Goal: Task Accomplishment & Management: Manage account settings

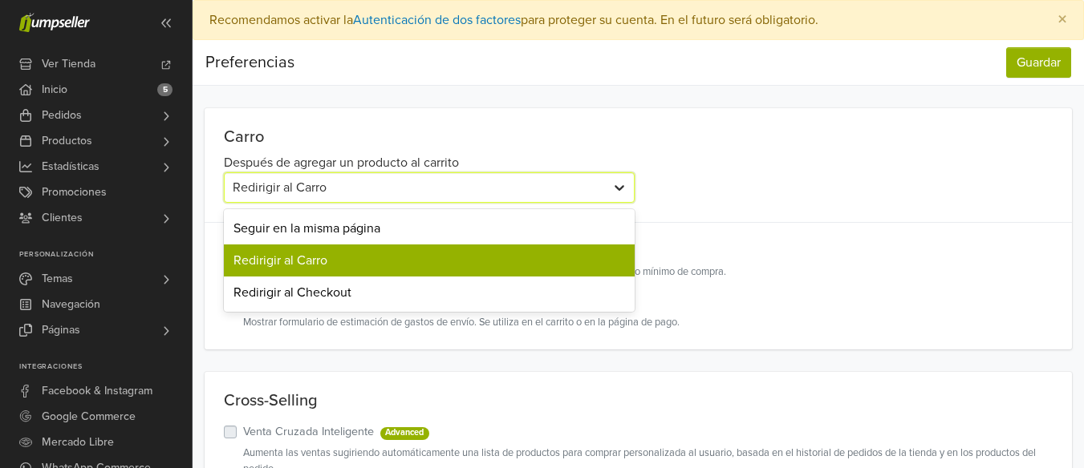
click at [633, 187] on div at bounding box center [619, 187] width 29 height 29
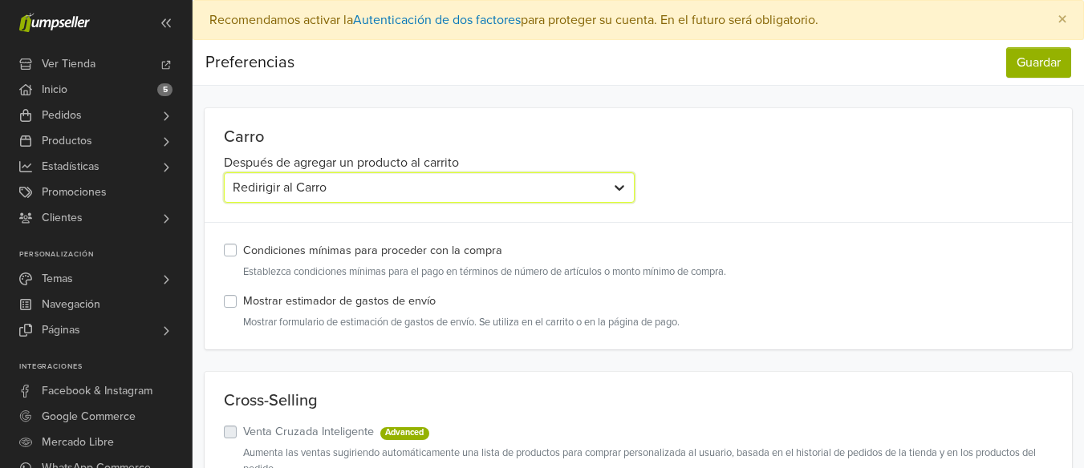
click at [633, 187] on div at bounding box center [619, 187] width 29 height 29
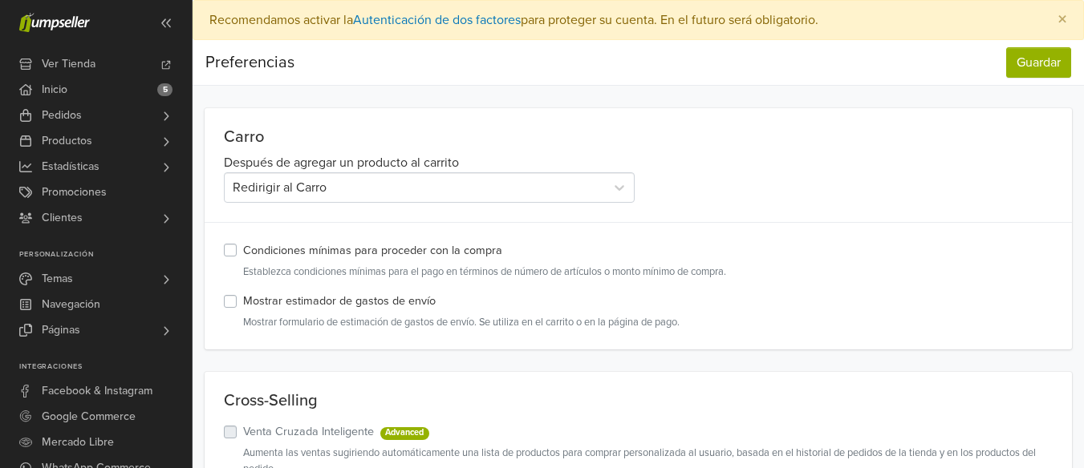
click at [243, 249] on label "Condiciones mínimas para proceder con la compra" at bounding box center [372, 251] width 259 height 18
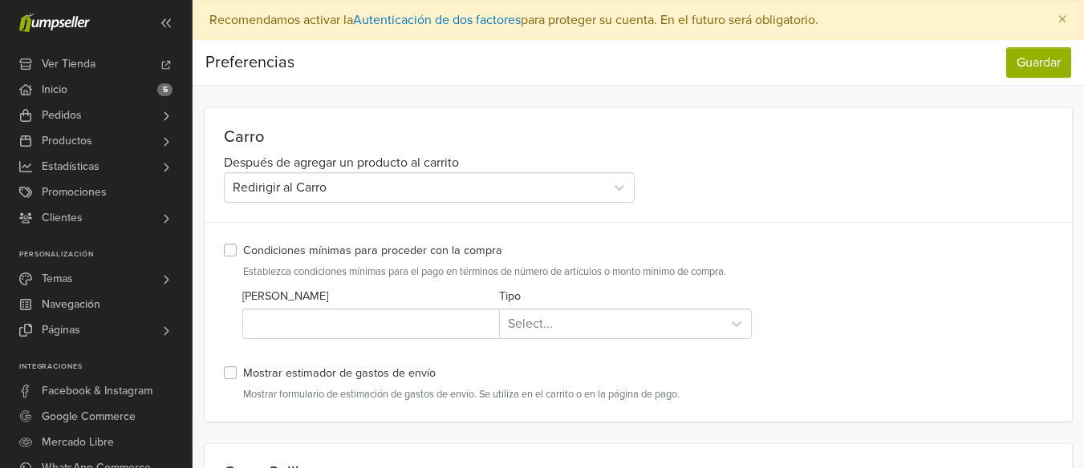
click at [243, 249] on label "Condiciones mínimas para proceder con la compra" at bounding box center [372, 251] width 259 height 18
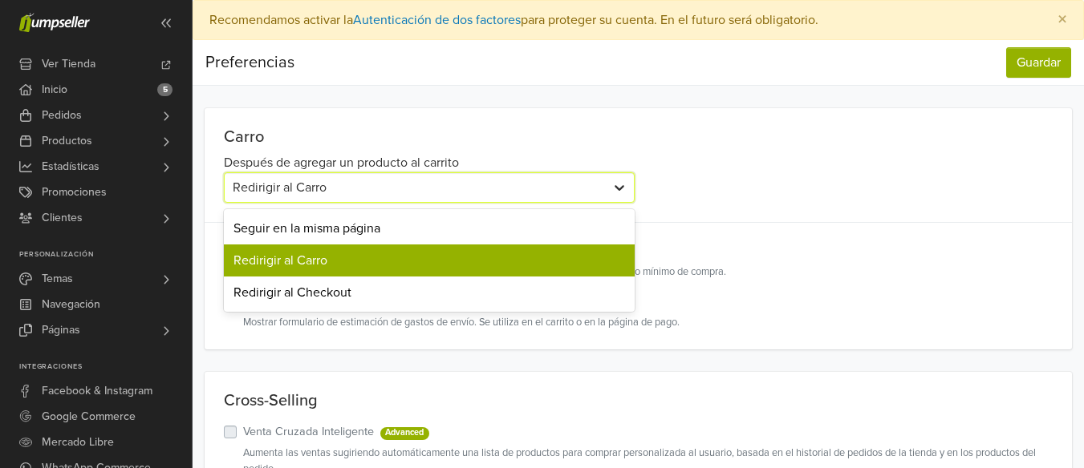
click at [634, 194] on div at bounding box center [619, 187] width 29 height 29
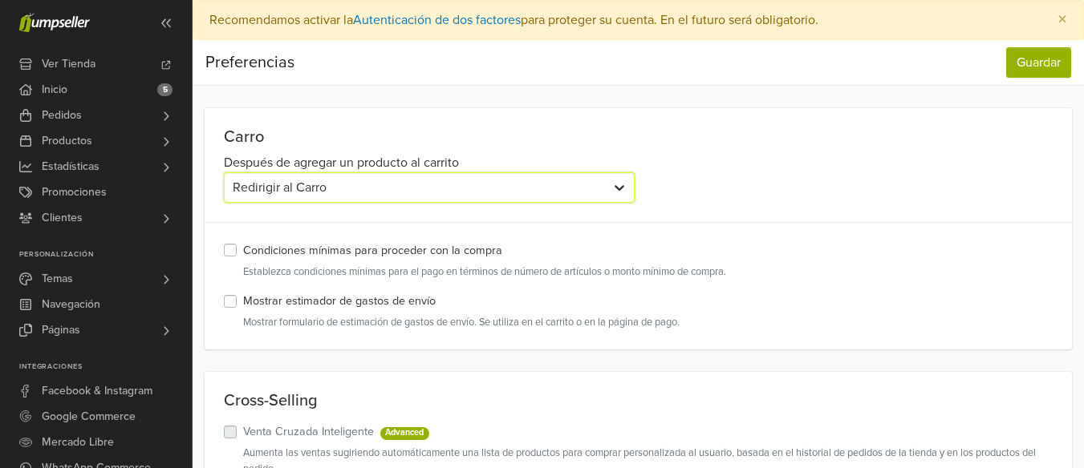
click at [634, 194] on div at bounding box center [619, 187] width 29 height 29
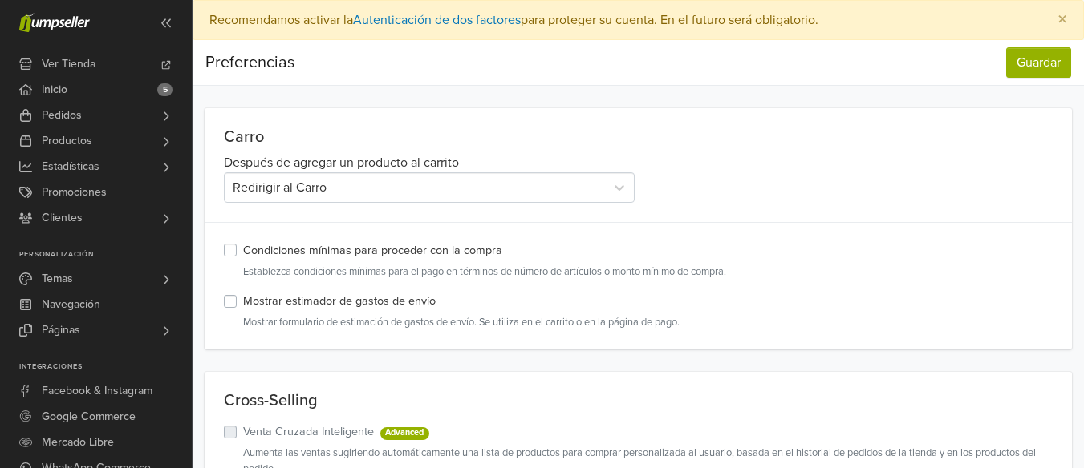
click at [237, 111] on div "Carro Después de agregar un producto al carrito Redirigir al Carro Condiciones …" at bounding box center [638, 228] width 867 height 241
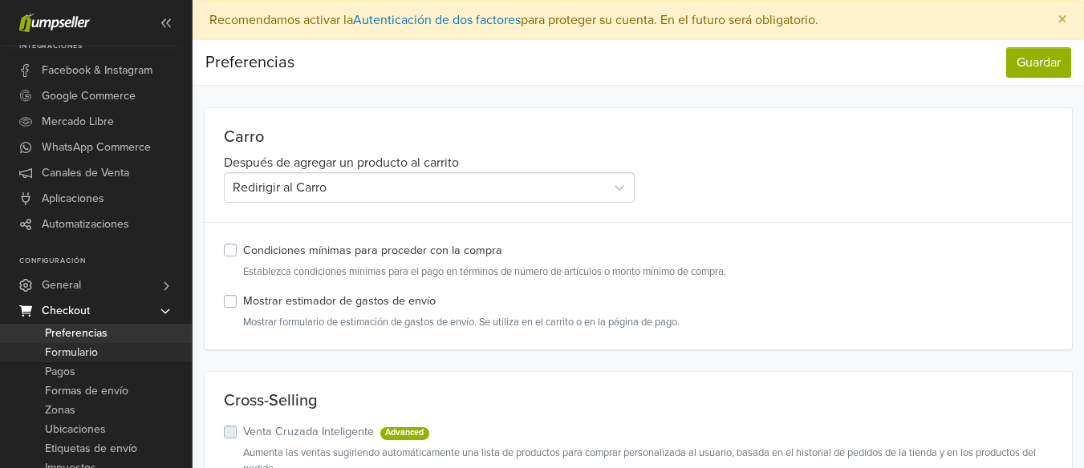
click at [86, 359] on span "Formulario" at bounding box center [71, 352] width 53 height 19
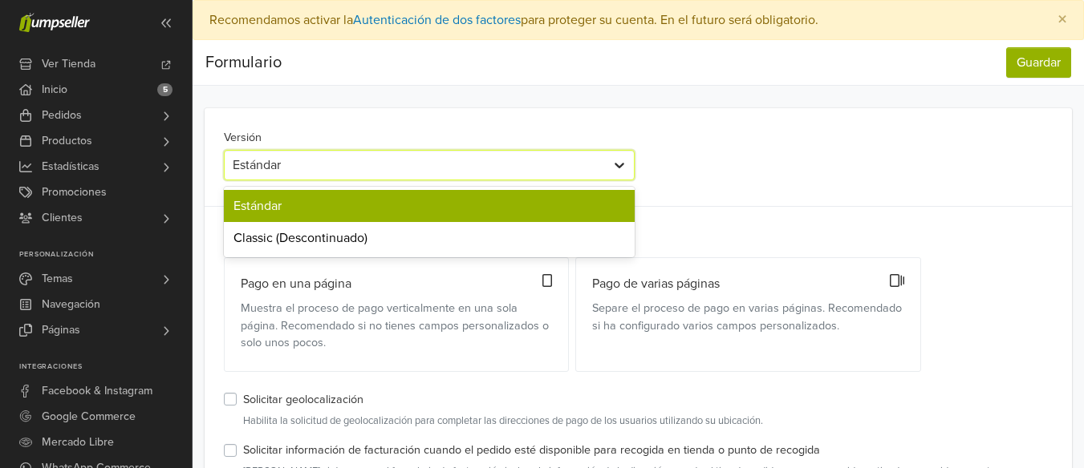
click at [634, 160] on div at bounding box center [619, 165] width 29 height 29
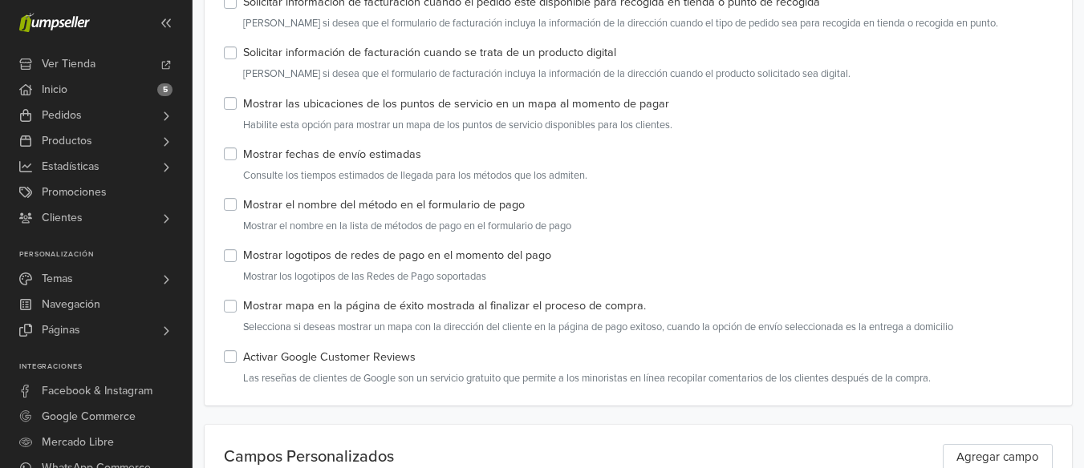
scroll to position [481, 0]
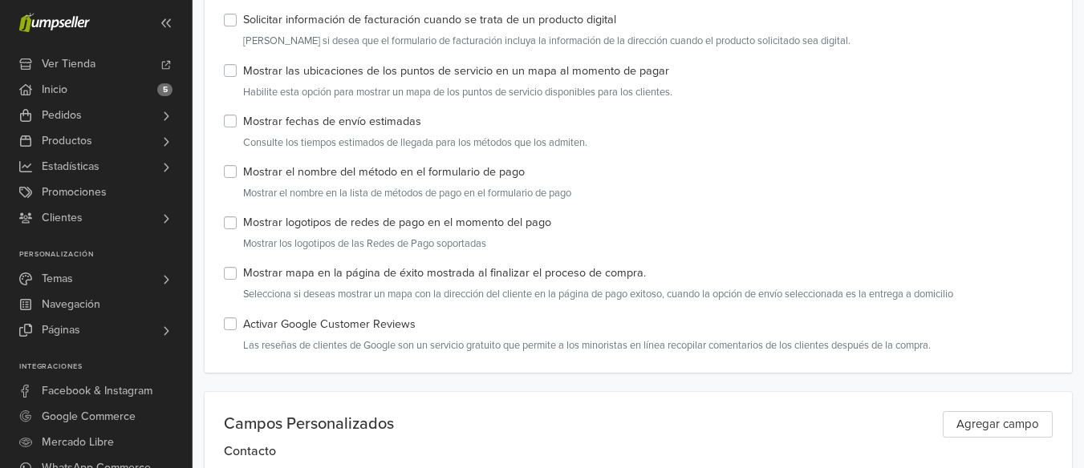
click at [243, 172] on label "Mostrar el nombre del método en el formulario de pago" at bounding box center [384, 173] width 282 height 18
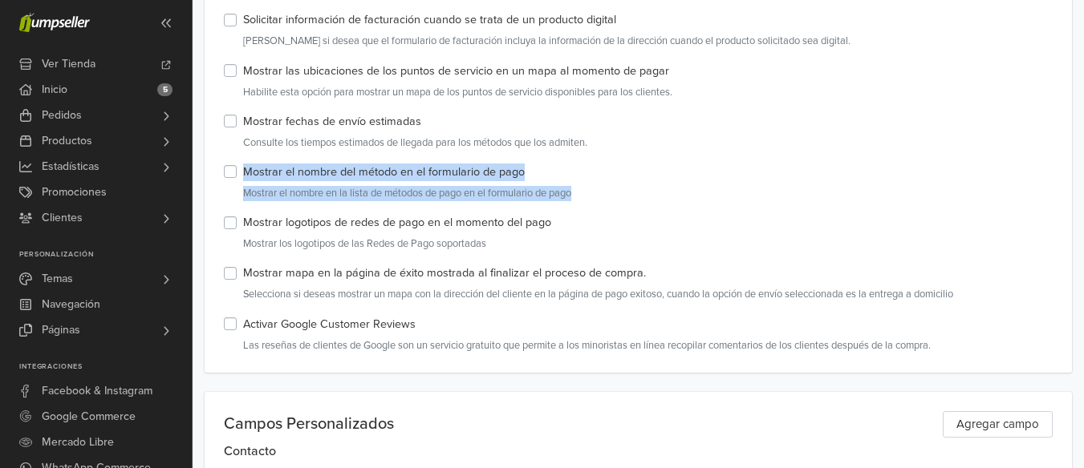
drag, startPoint x: 604, startPoint y: 198, endPoint x: 238, endPoint y: 172, distance: 366.7
click at [238, 172] on div "Mostrar el nombre del método en el formulario de pago Mostrar el nombre en la l…" at bounding box center [638, 183] width 829 height 38
copy div "Mostrar el nombre del método en el formulario de pago Mostrar el nombre en la l…"
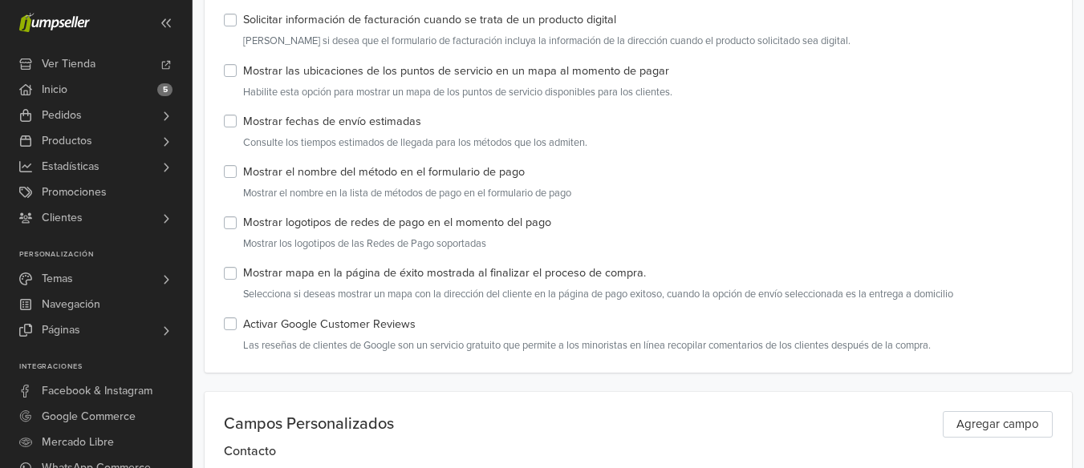
click at [627, 209] on div "Versión Estándar Display Format Pago en una página Muestra el proceso de pago v…" at bounding box center [638, 0] width 867 height 746
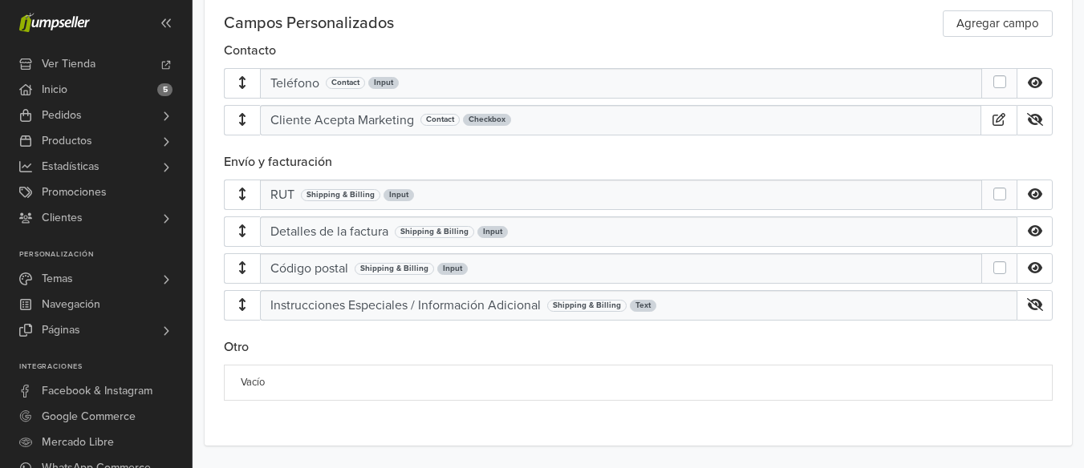
scroll to position [898, 0]
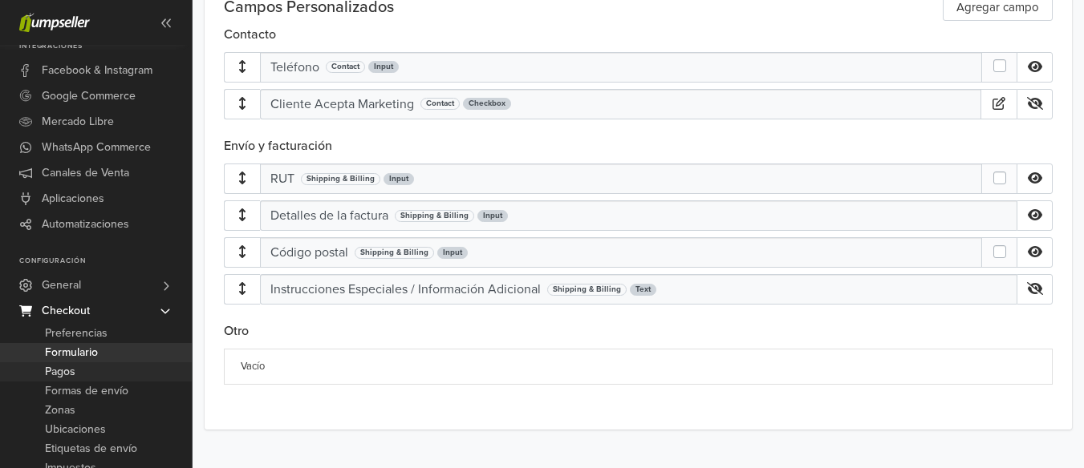
click at [81, 372] on link "Pagos" at bounding box center [96, 372] width 192 height 19
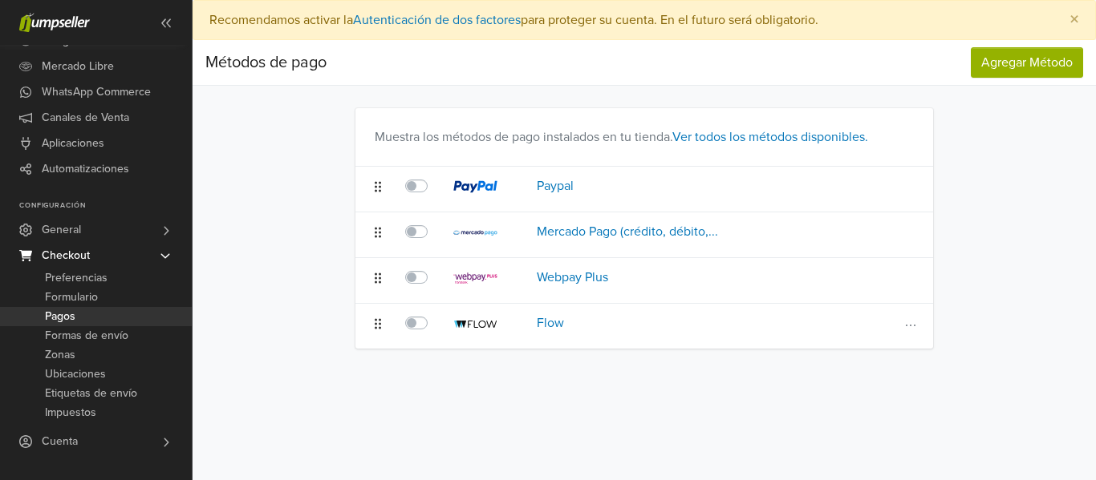
click at [376, 319] on icon at bounding box center [378, 324] width 6 height 10
click at [115, 339] on span "Formas de envío" at bounding box center [86, 335] width 83 height 19
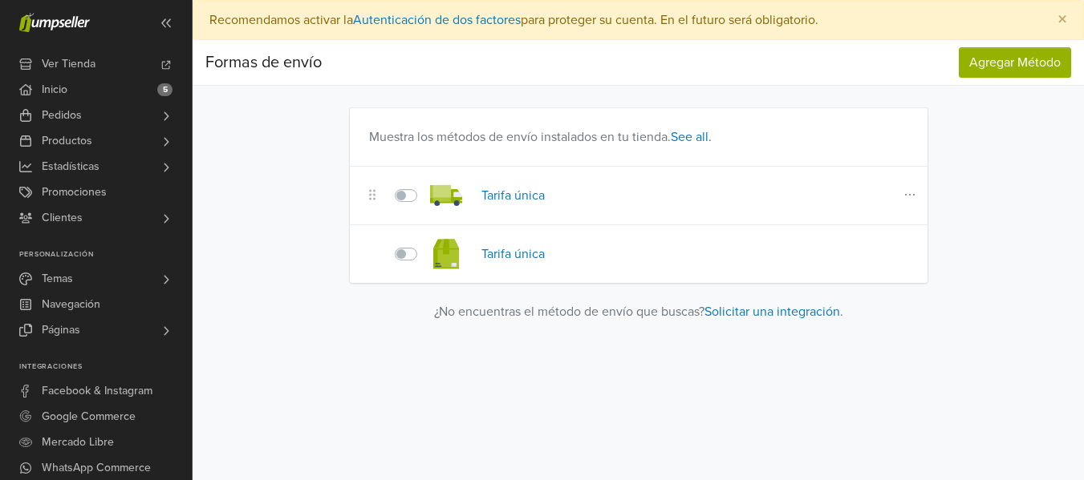
click at [424, 186] on label at bounding box center [424, 186] width 0 height 0
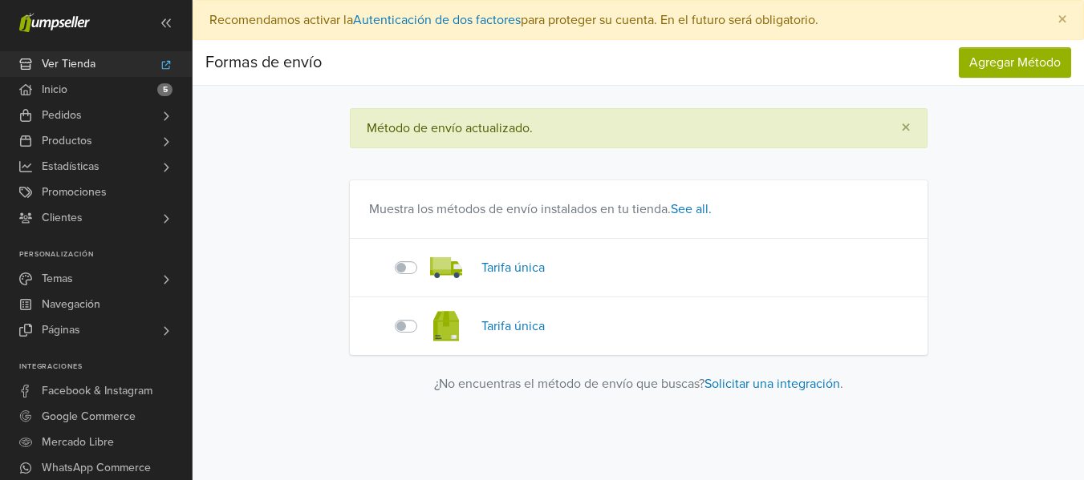
click at [92, 66] on span "Ver Tienda" at bounding box center [69, 64] width 54 height 26
click at [424, 258] on label at bounding box center [424, 258] width 0 height 0
click at [98, 62] on link "Ver Tienda" at bounding box center [96, 64] width 192 height 26
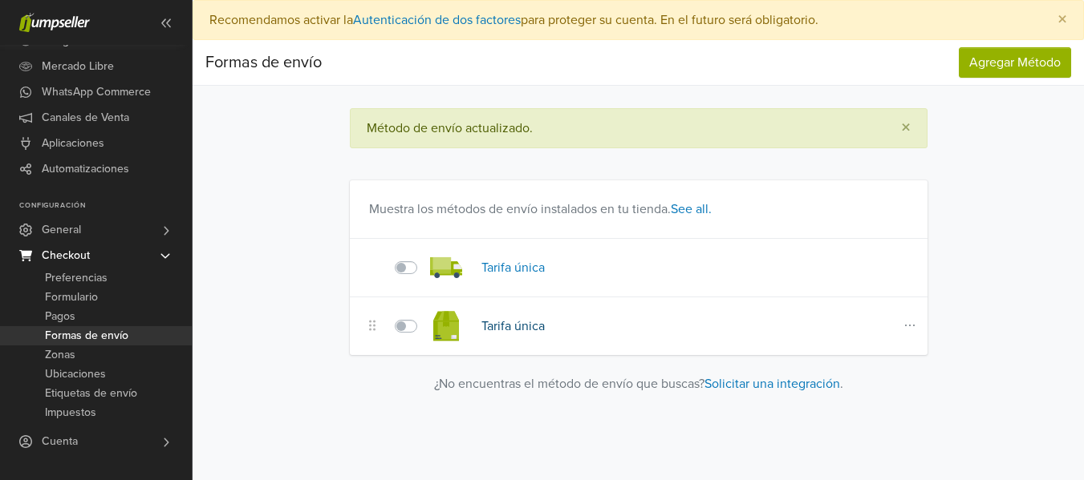
click at [514, 321] on link "Tarifa única" at bounding box center [512, 326] width 63 height 16
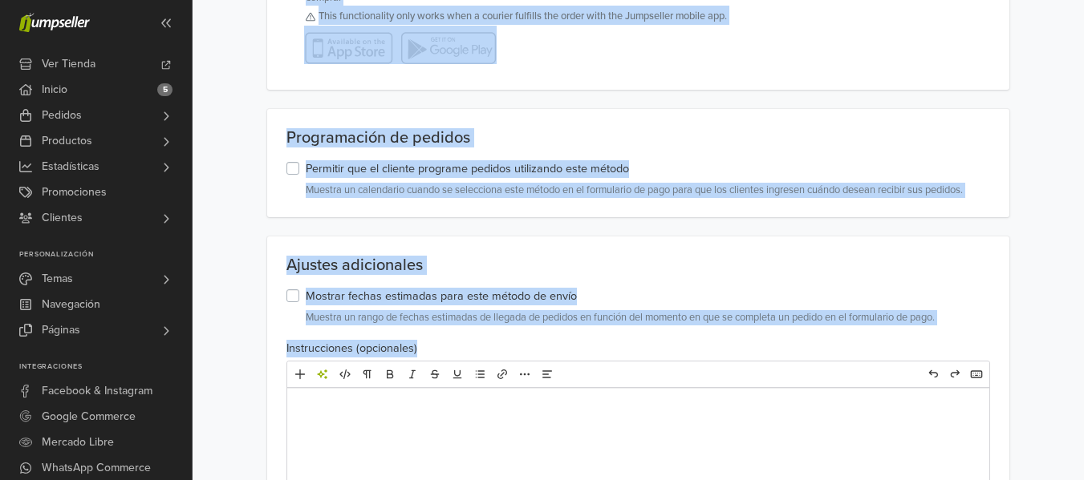
scroll to position [1096, 0]
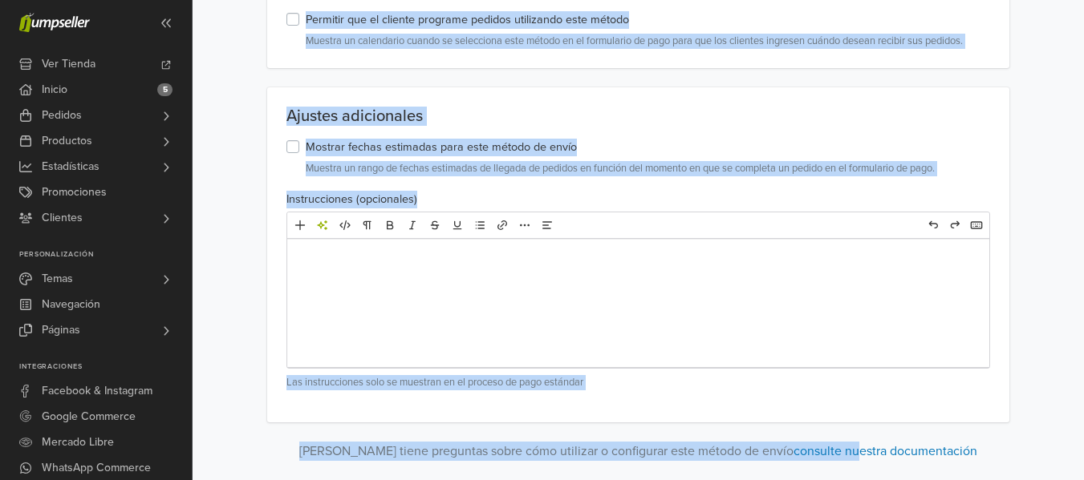
drag, startPoint x: 314, startPoint y: 123, endPoint x: 819, endPoint y: 518, distance: 641.7
copy form "Loremi Dolor Sitame con adipis * Elitsed: Doeiusm te in utlabo Etdo ma Aliqu (e…"
click at [622, 127] on div "Ajustes adicionales Mostrar fechas estimadas para este método de envío Muestra …" at bounding box center [638, 254] width 743 height 335
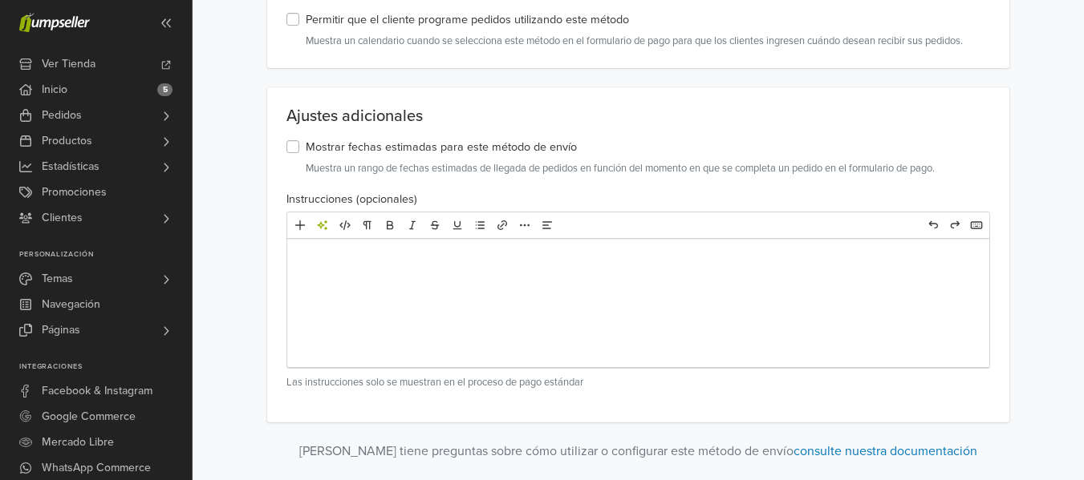
click at [306, 149] on label "Mostrar fechas estimadas para este método de envío" at bounding box center [441, 148] width 271 height 18
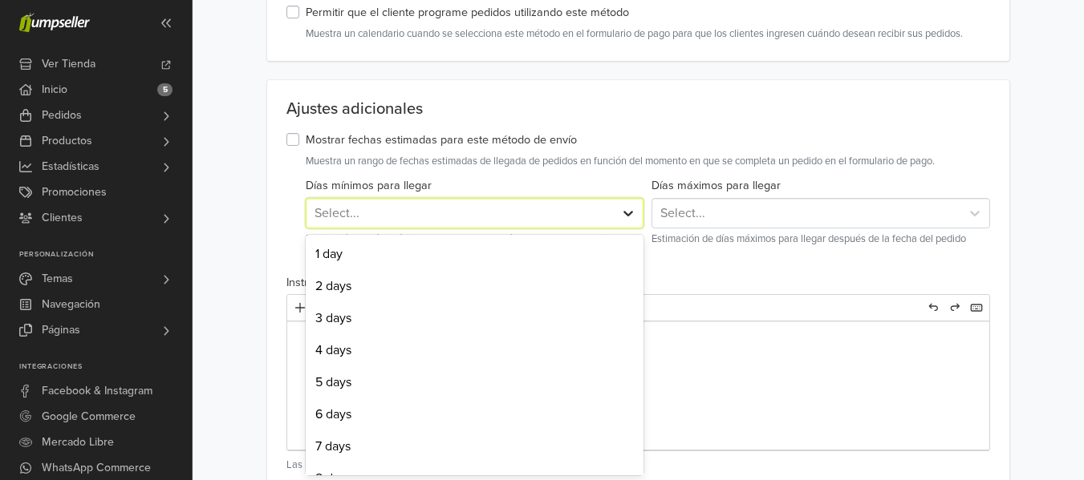
click at [623, 222] on div at bounding box center [628, 213] width 29 height 29
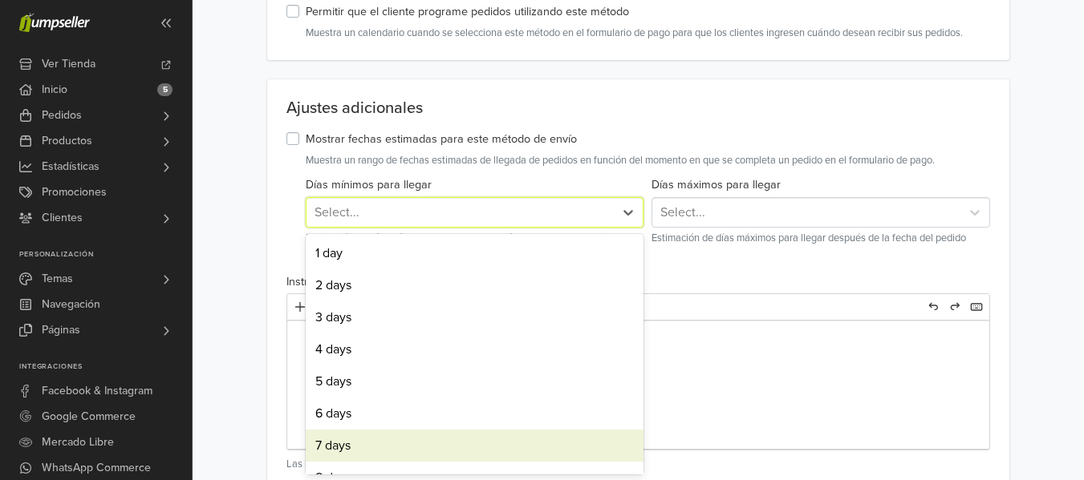
click at [569, 452] on div "7 days" at bounding box center [475, 446] width 339 height 32
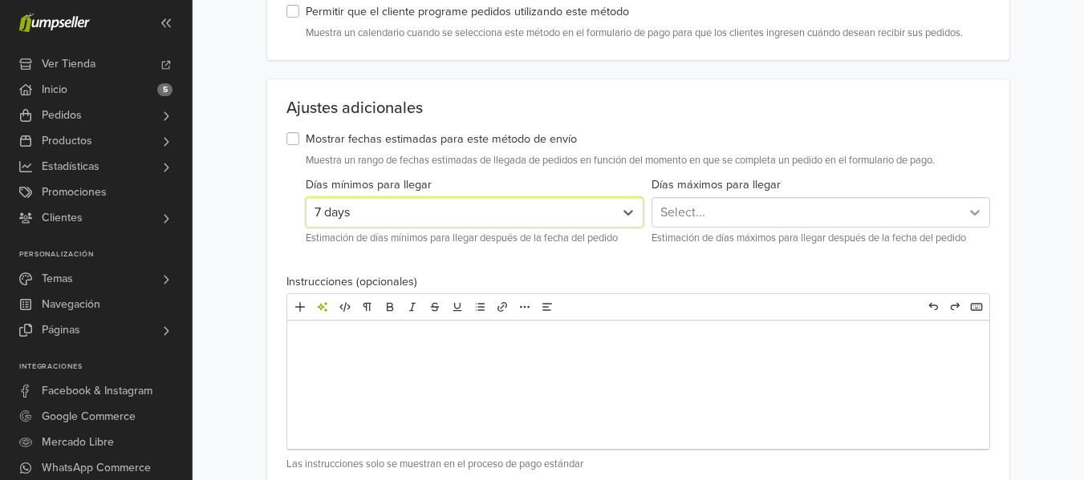
click at [970, 215] on icon at bounding box center [975, 213] width 16 height 16
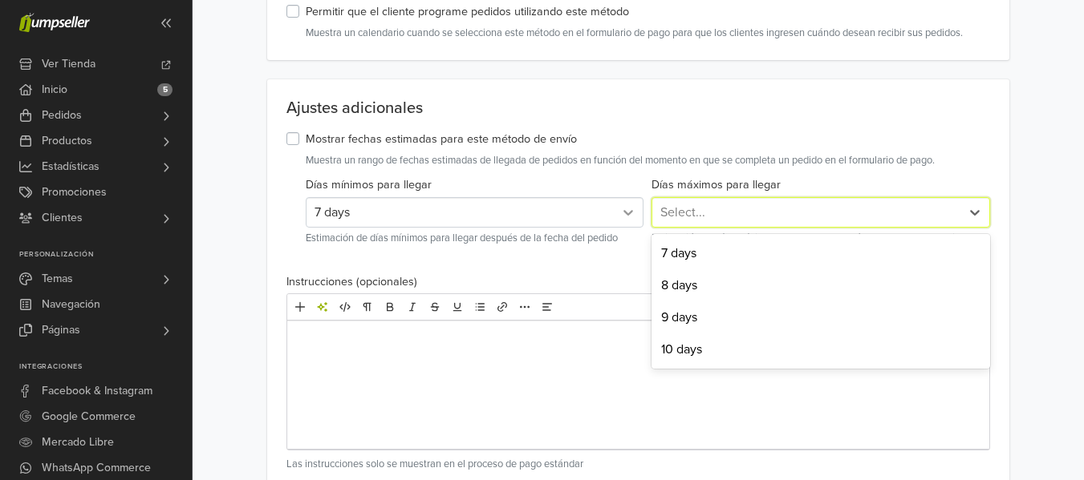
click at [619, 218] on div at bounding box center [628, 212] width 29 height 29
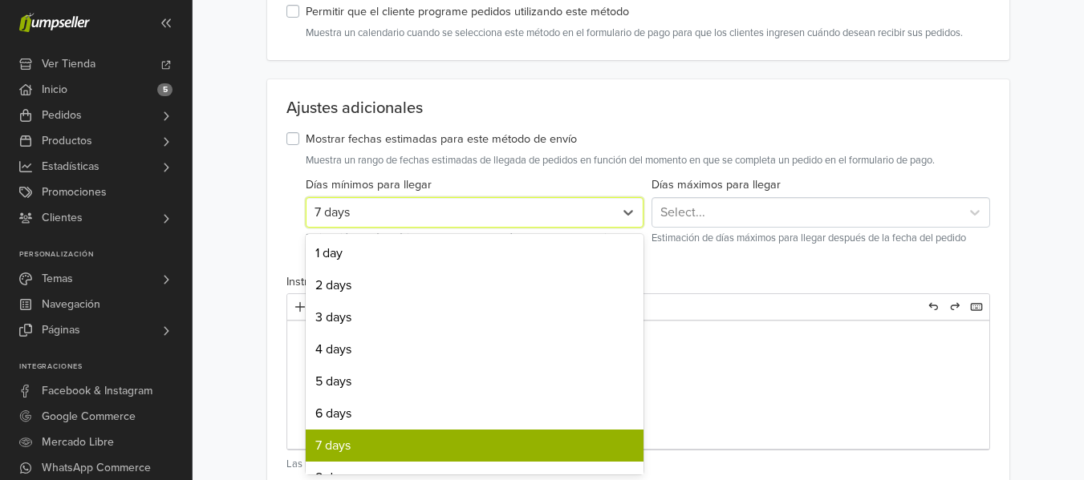
click at [306, 133] on label "Mostrar fechas estimadas para este método de envío" at bounding box center [441, 140] width 271 height 18
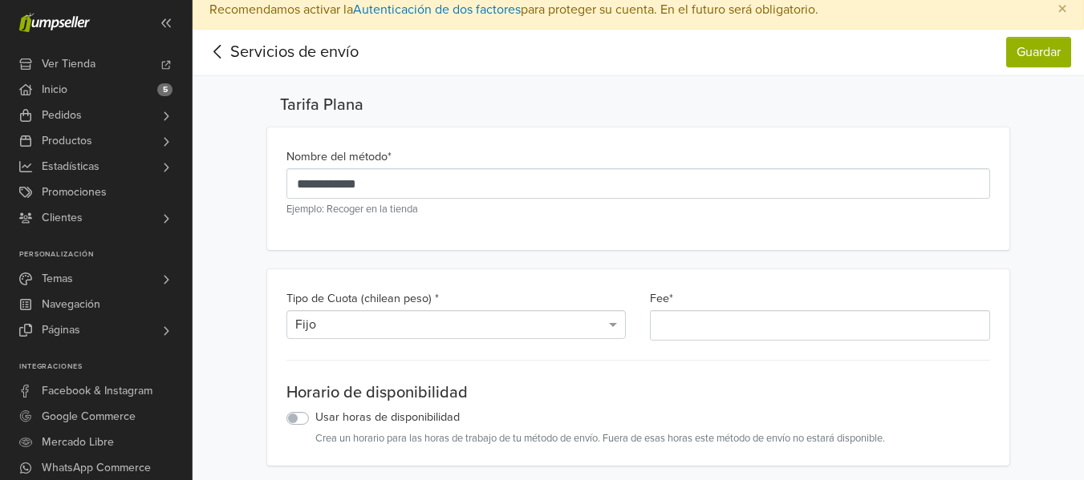
scroll to position [0, 0]
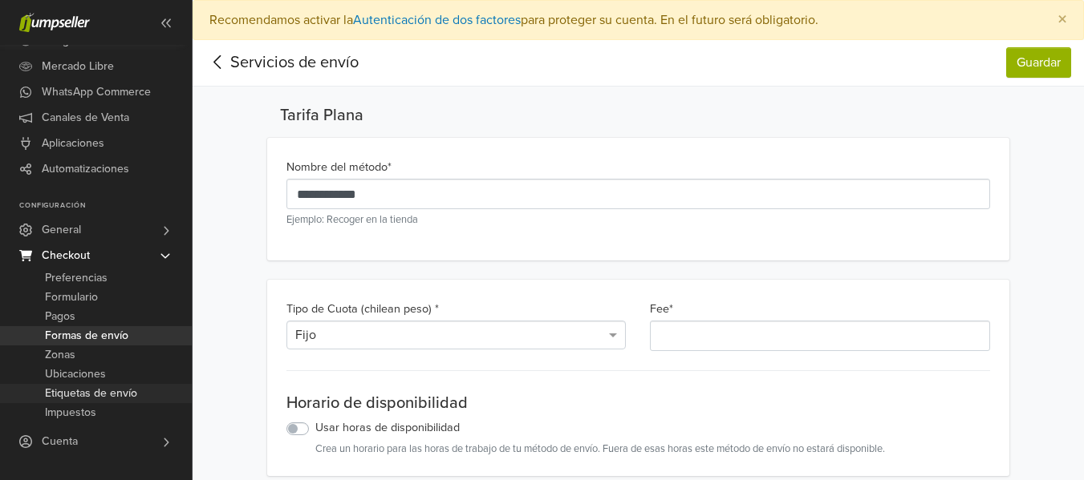
click at [107, 391] on span "Etiquetas de envío" at bounding box center [91, 393] width 92 height 19
